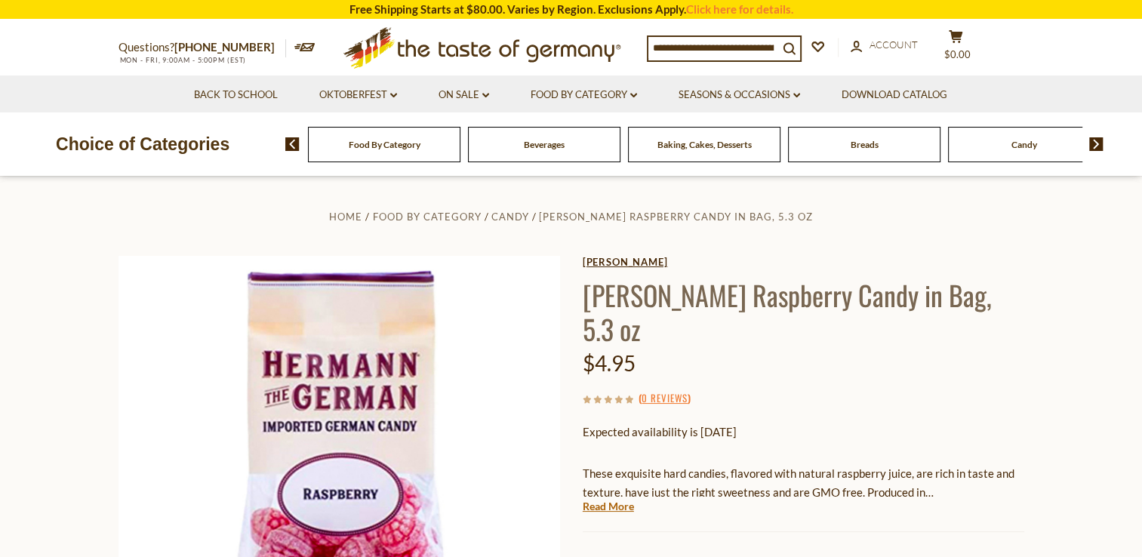
click at [625, 264] on link "[PERSON_NAME]" at bounding box center [804, 262] width 442 height 12
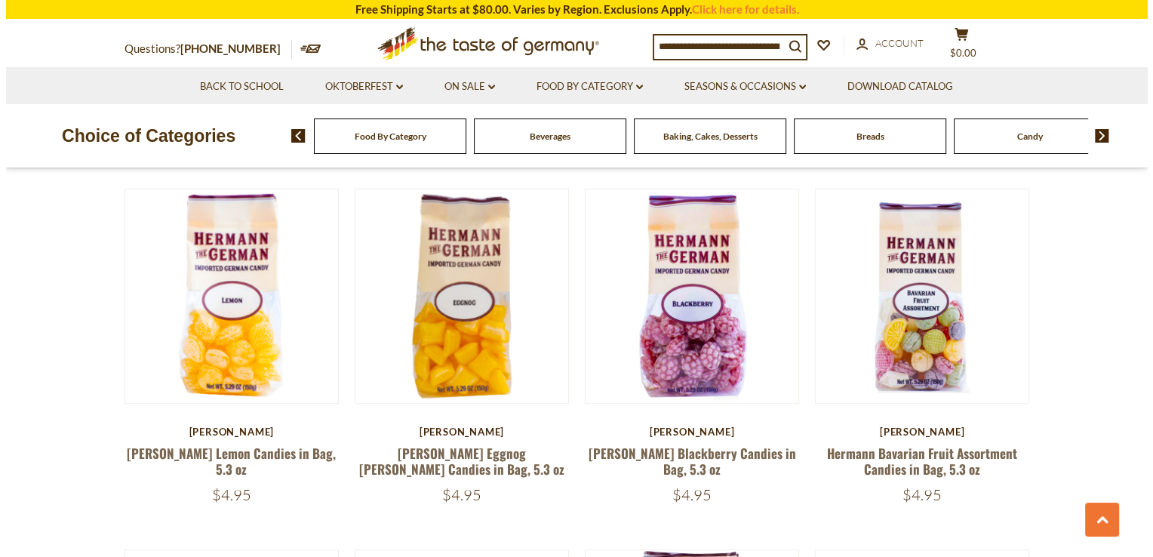
scroll to position [820, 0]
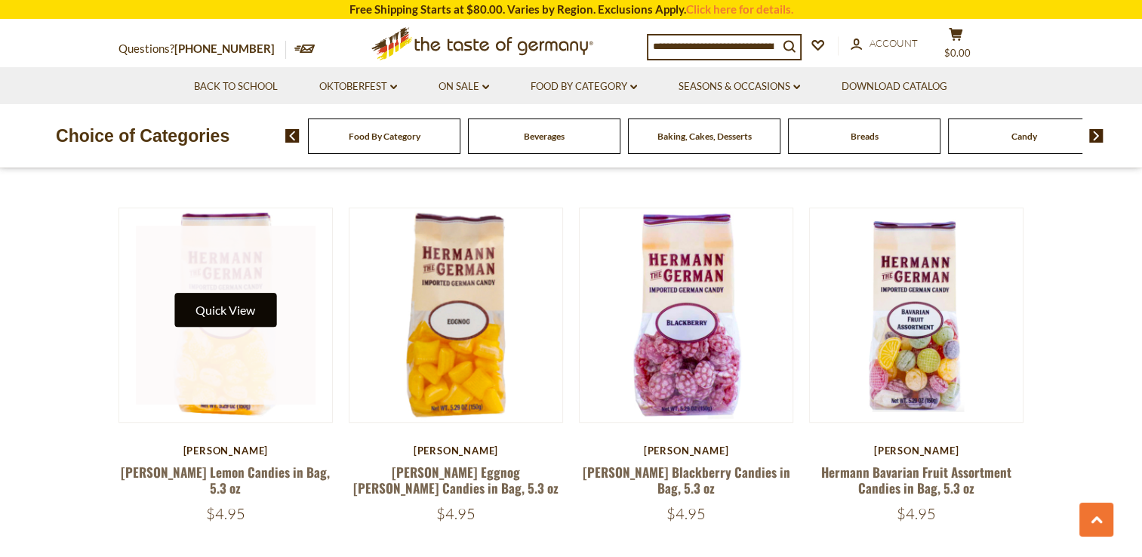
click at [225, 308] on button "Quick View" at bounding box center [225, 310] width 102 height 34
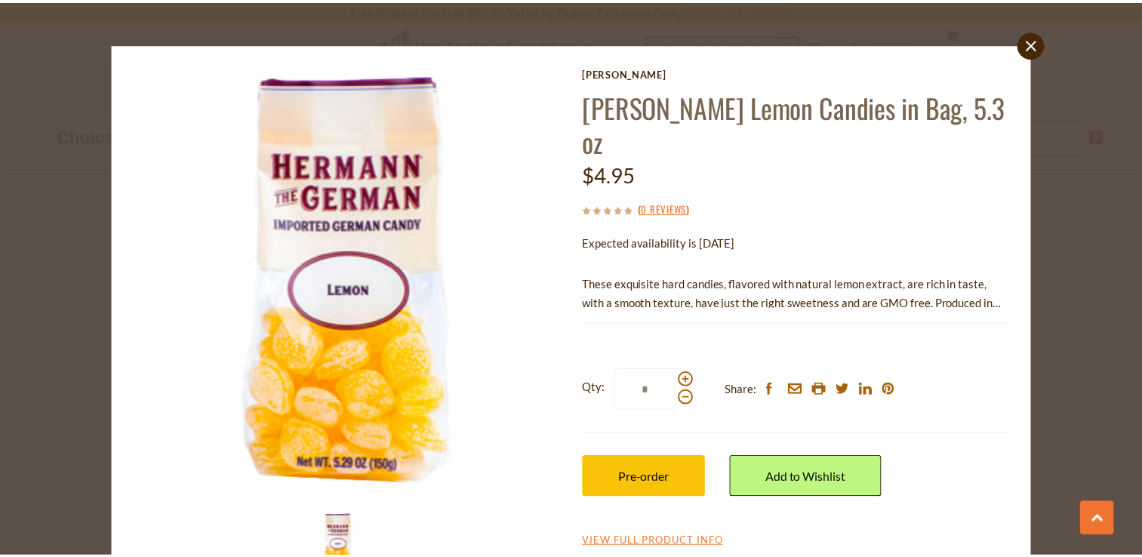
scroll to position [0, 0]
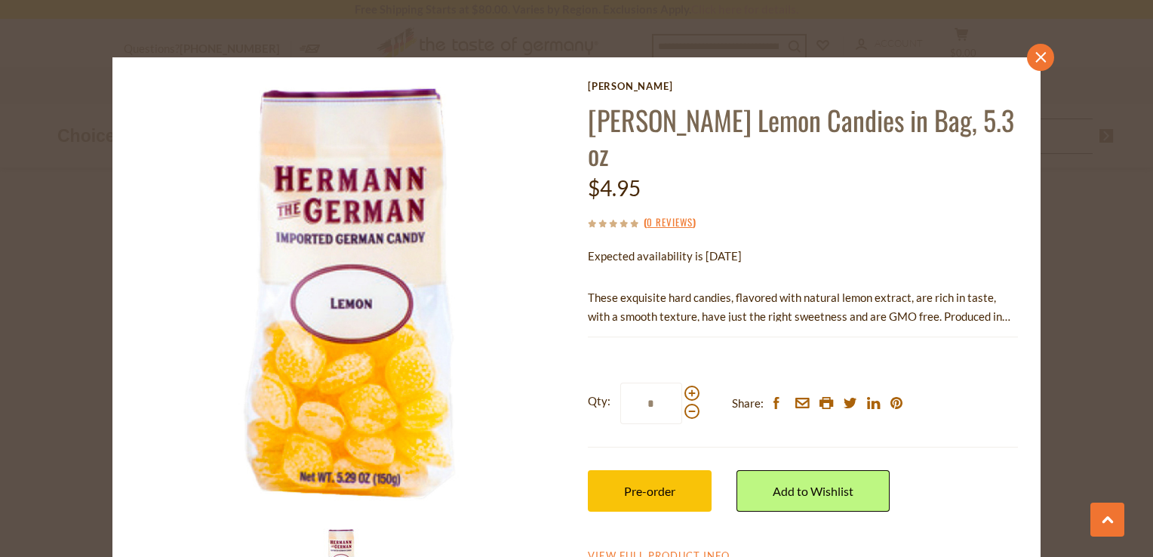
click at [1045, 54] on link "close" at bounding box center [1040, 57] width 27 height 27
